Goal: Navigation & Orientation: Go to known website

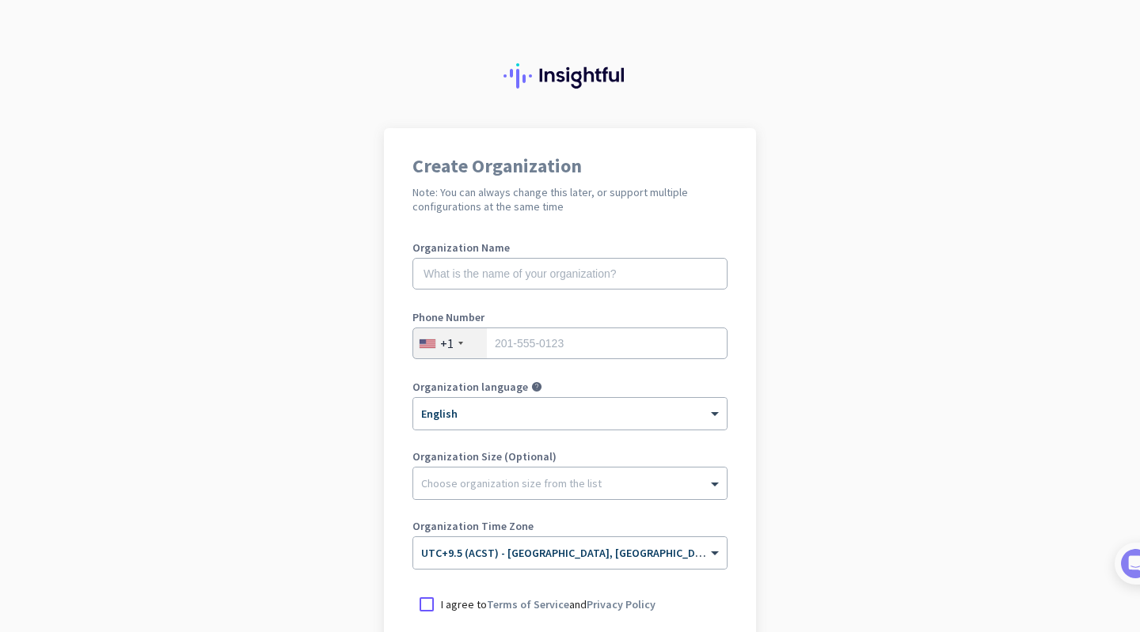
scroll to position [180, 0]
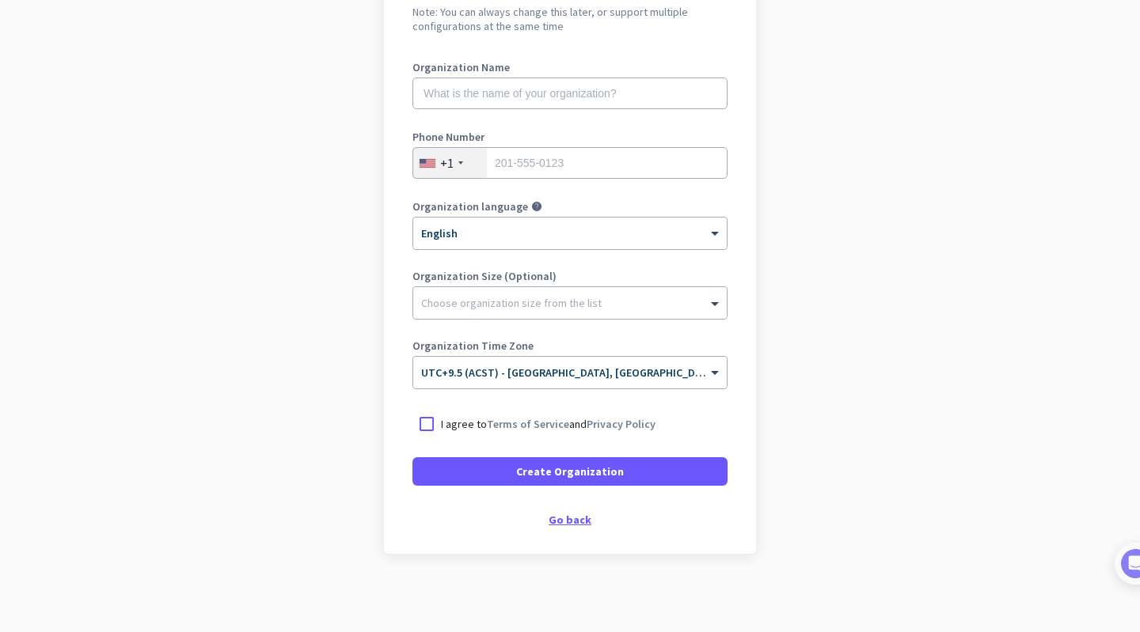
click at [558, 516] on div "Go back" at bounding box center [569, 519] width 315 height 11
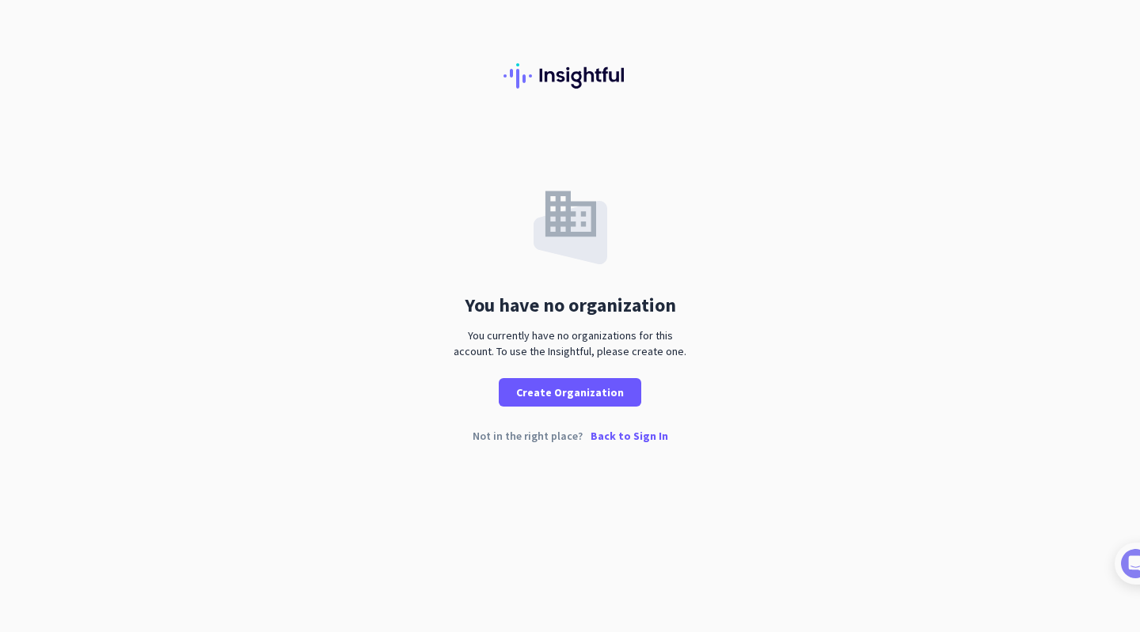
click at [625, 431] on p "Back to Sign In" at bounding box center [629, 436] width 78 height 11
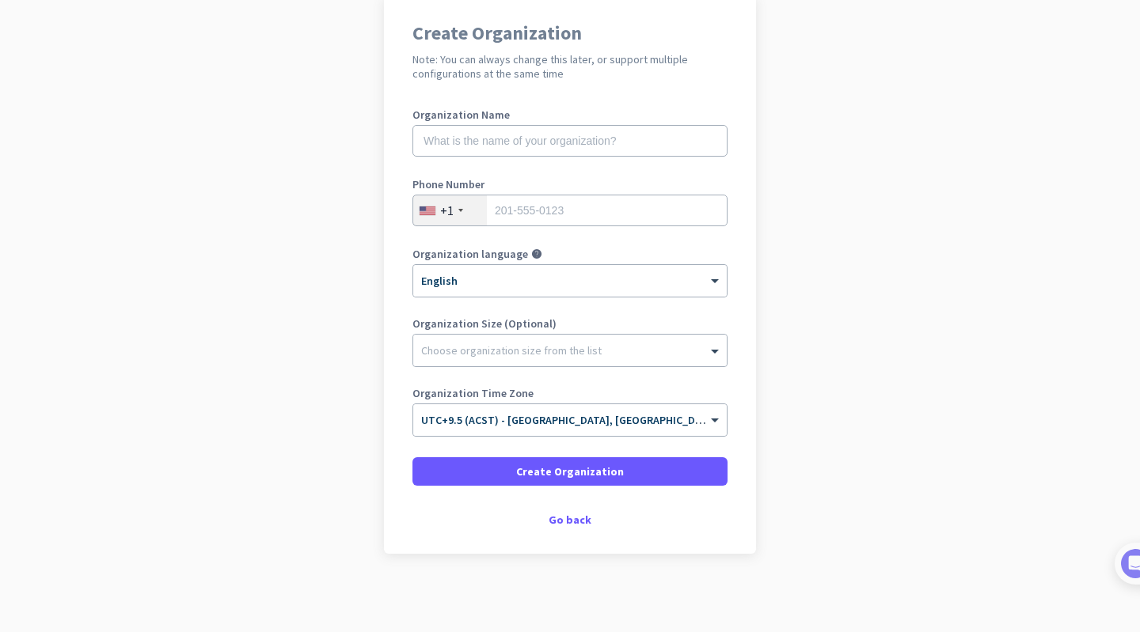
scroll to position [89, 0]
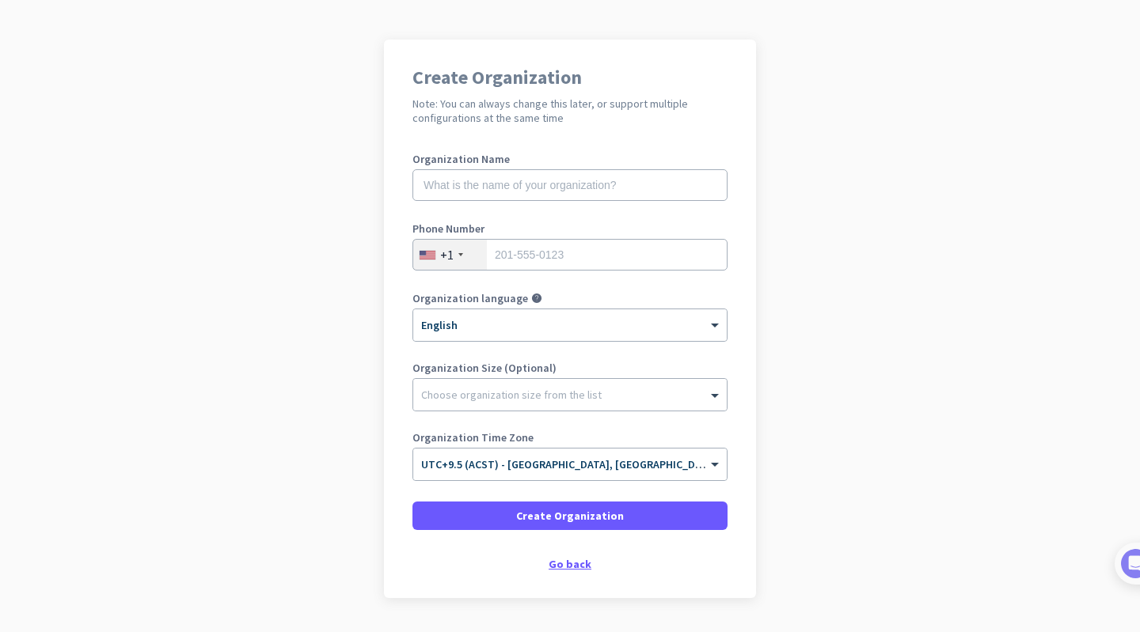
click at [571, 561] on div "Go back" at bounding box center [569, 564] width 315 height 11
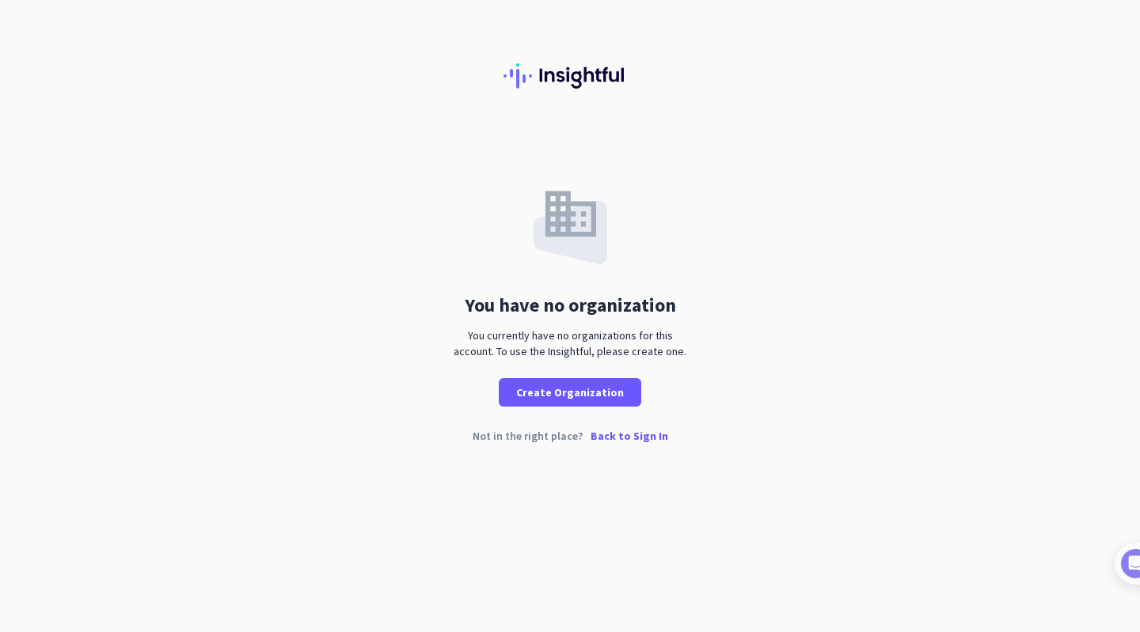
click at [641, 433] on p "Back to Sign In" at bounding box center [629, 436] width 78 height 11
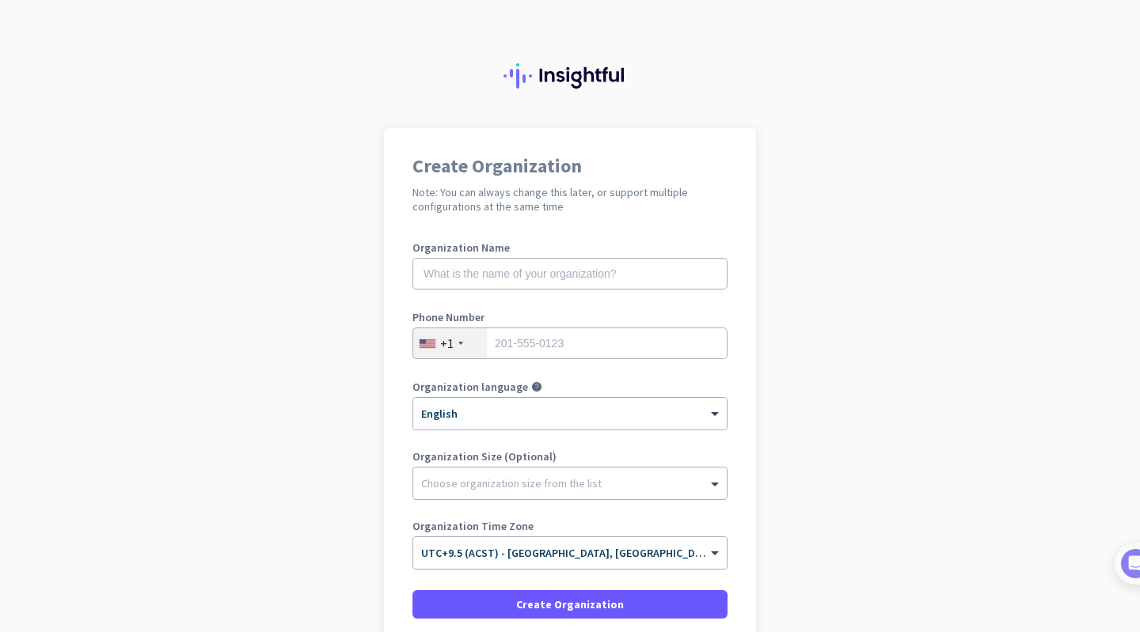
scroll to position [133, 0]
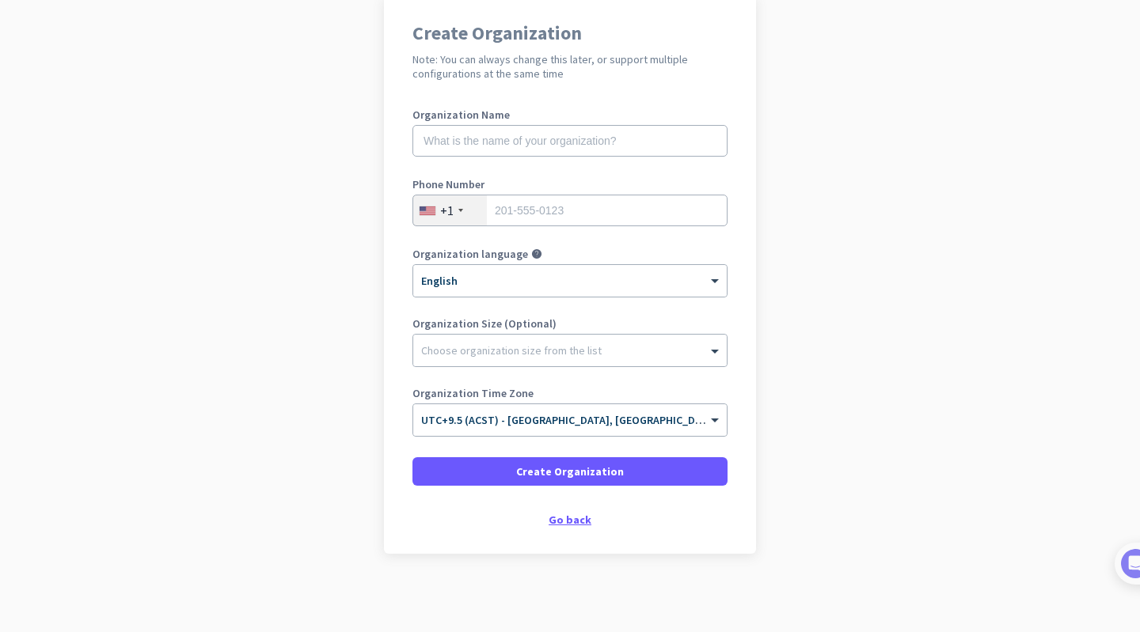
click at [564, 522] on div "Go back" at bounding box center [569, 519] width 315 height 11
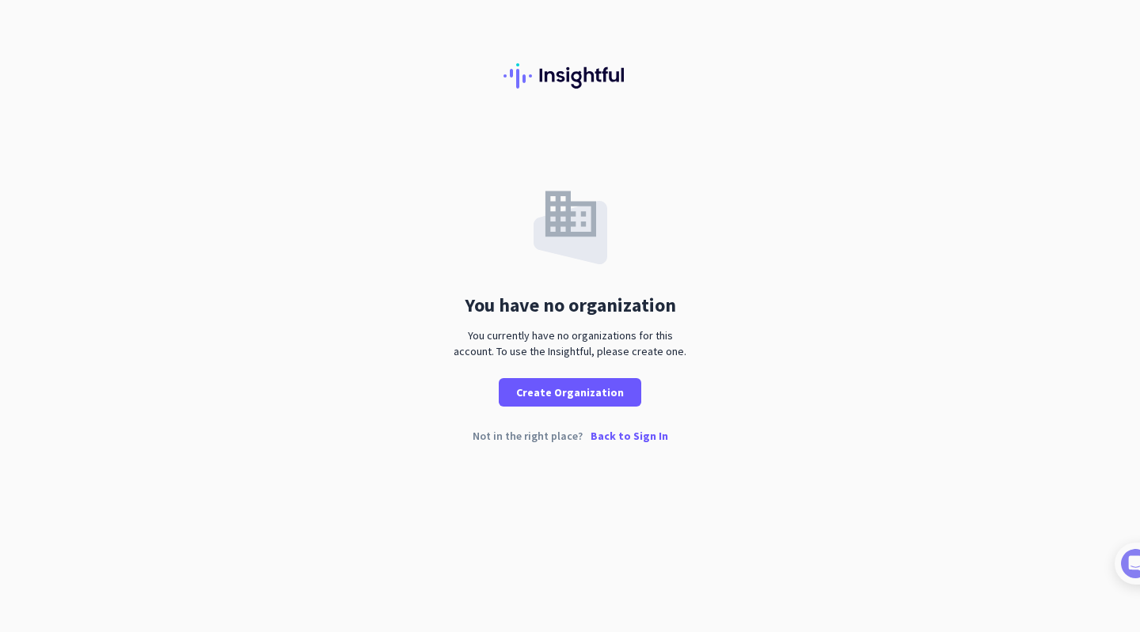
click at [616, 441] on p "Back to Sign In" at bounding box center [629, 436] width 78 height 11
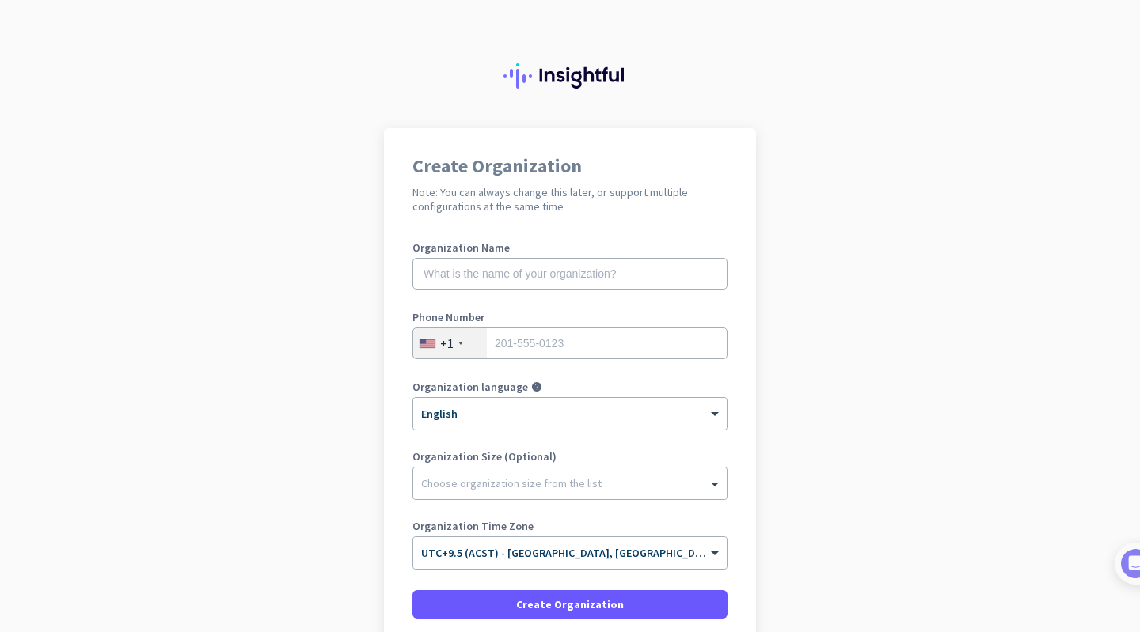
scroll to position [133, 0]
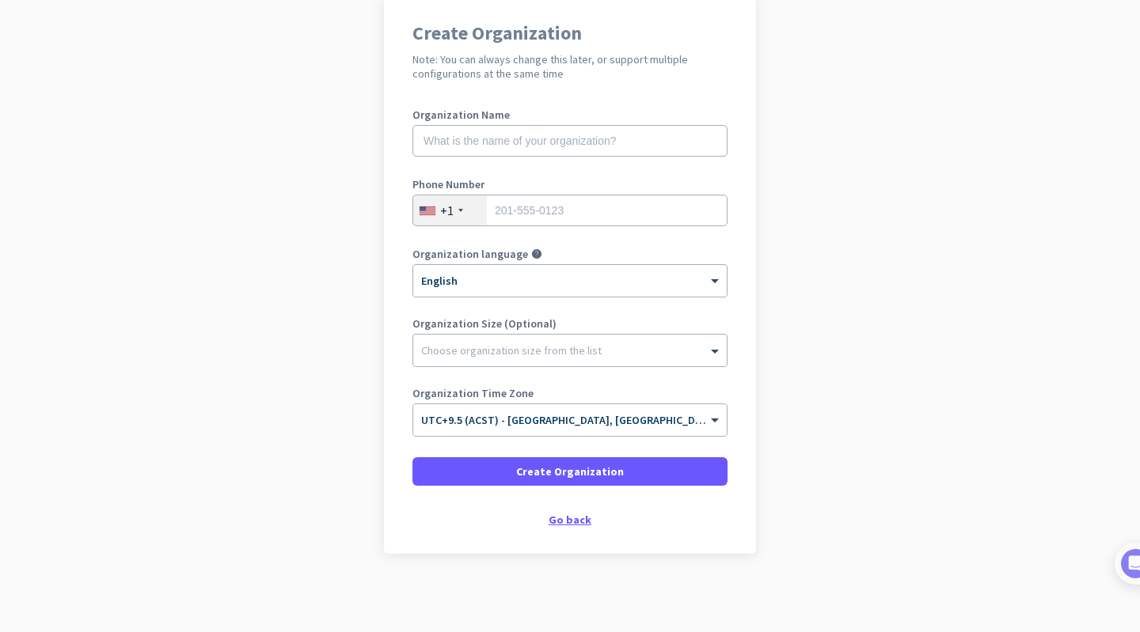
click at [573, 515] on div "Go back" at bounding box center [569, 519] width 315 height 11
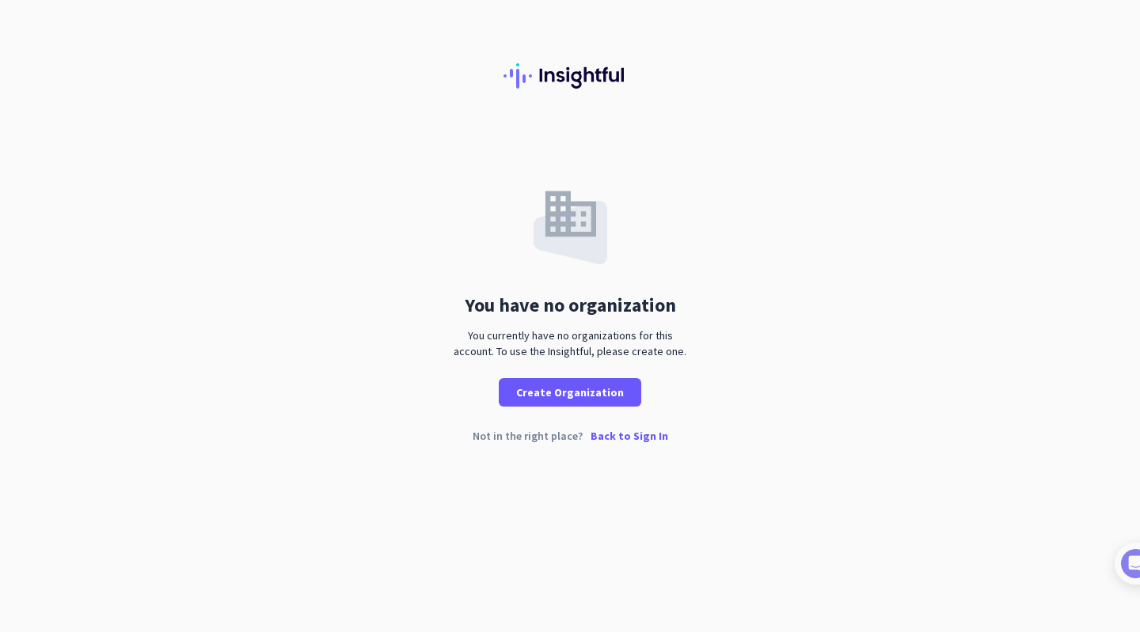
click at [649, 434] on p "Back to Sign In" at bounding box center [629, 436] width 78 height 11
